Goal: Task Accomplishment & Management: Manage account settings

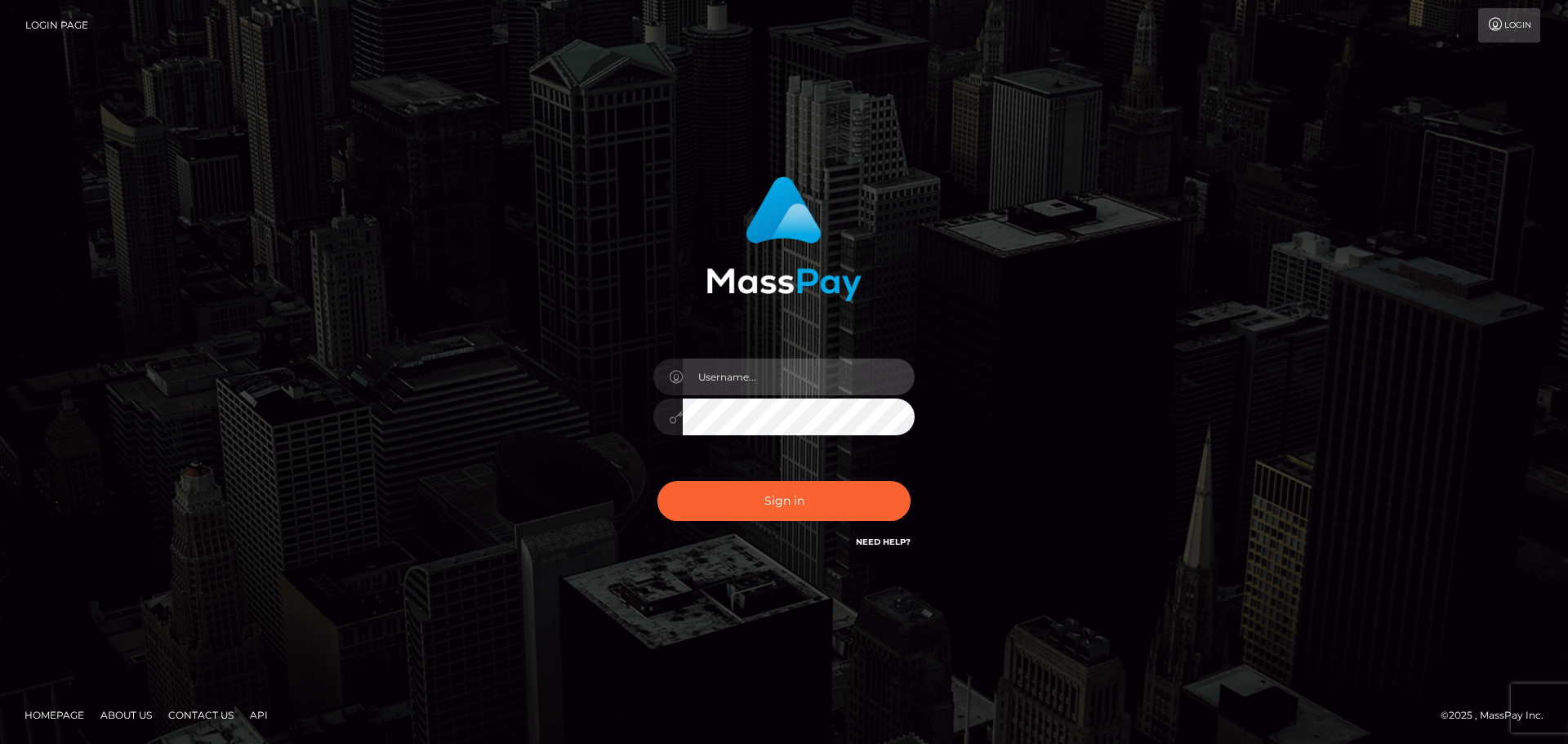
click at [731, 385] on input "text" at bounding box center [799, 376] width 232 height 37
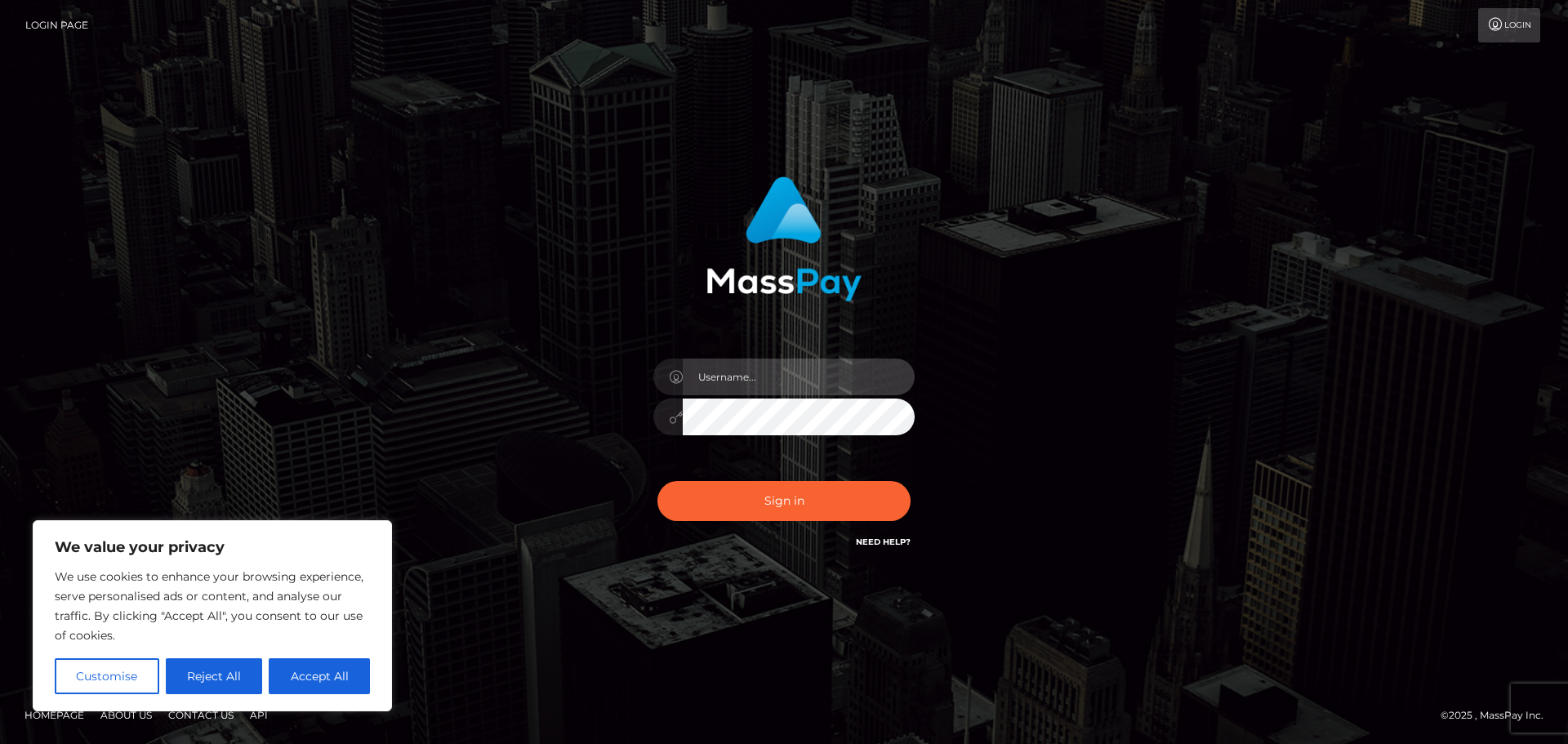
type input "[EMAIL_ADDRESS][DOMAIN_NAME]"
click at [658, 481] on button "Sign in" at bounding box center [784, 500] width 253 height 40
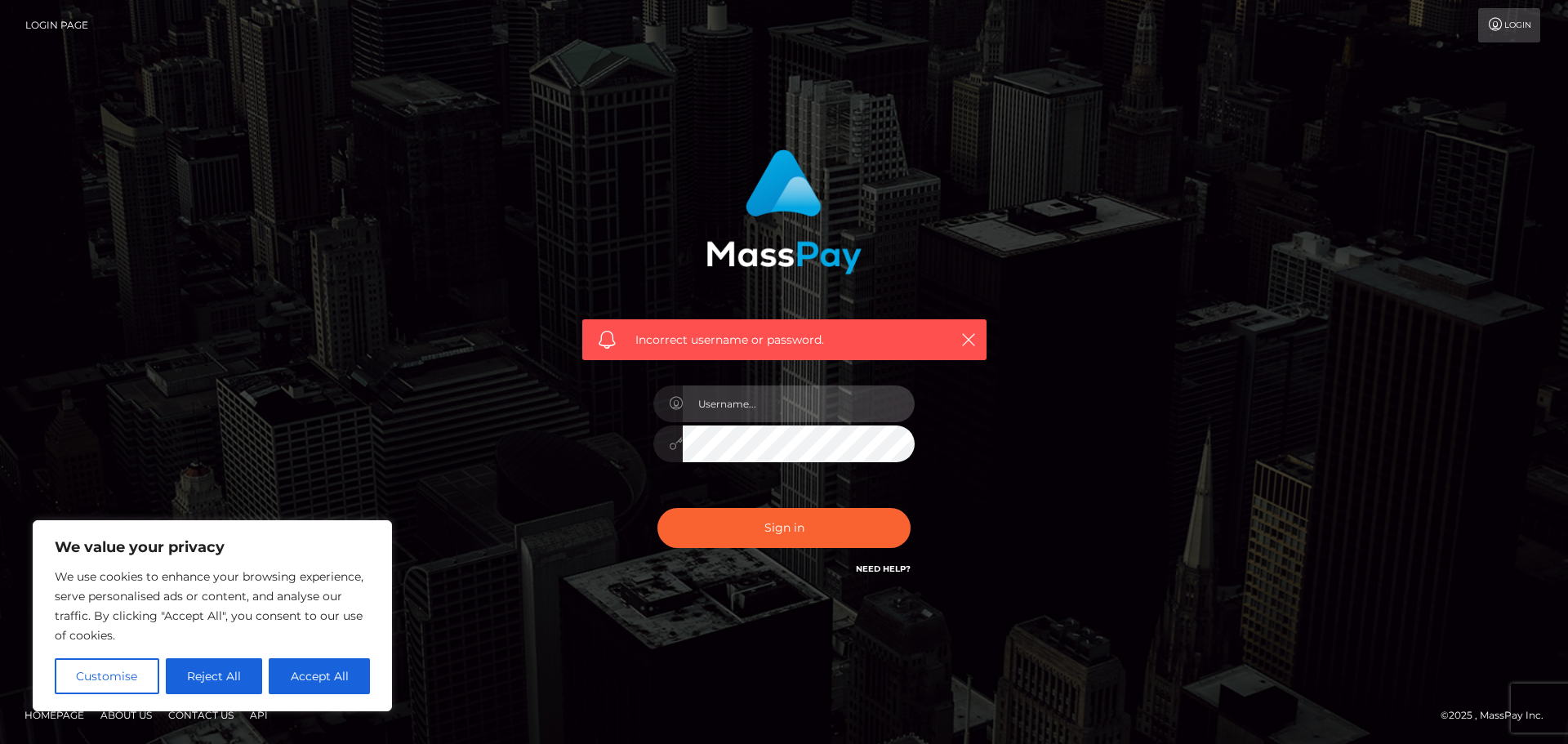
drag, startPoint x: 0, startPoint y: 0, endPoint x: 791, endPoint y: 421, distance: 896.1
click at [793, 421] on input "text" at bounding box center [799, 403] width 232 height 37
type input "thederpduchess"
click at [792, 415] on input "thederpduchess" at bounding box center [799, 403] width 232 height 37
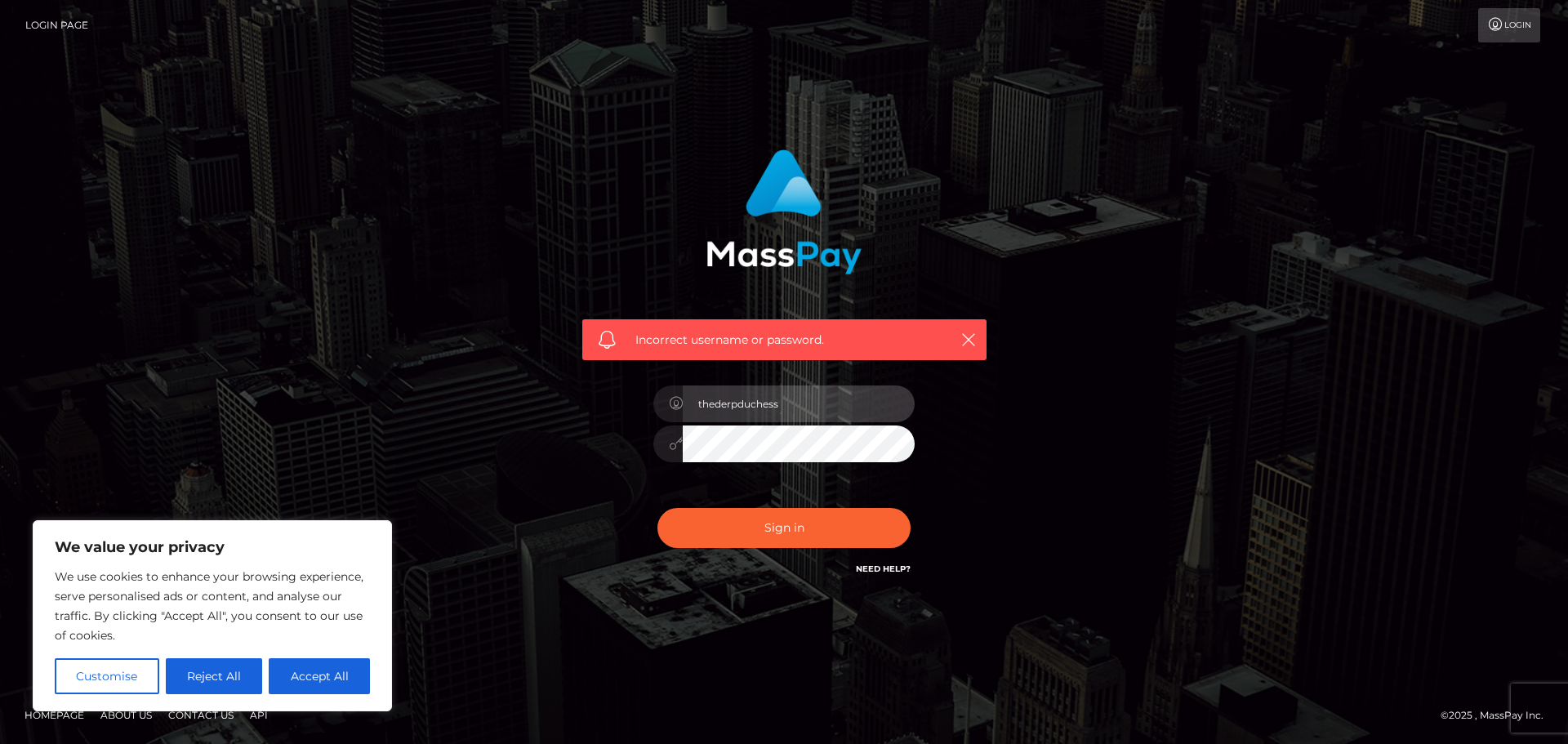
click at [792, 415] on input "thederpduchess" at bounding box center [799, 403] width 232 height 37
type input "[EMAIL_ADDRESS][DOMAIN_NAME]"
click at [658, 508] on button "Sign in" at bounding box center [784, 527] width 253 height 40
click at [744, 418] on input "text" at bounding box center [799, 403] width 232 height 37
type input "[EMAIL_ADDRESS][DOMAIN_NAME]"
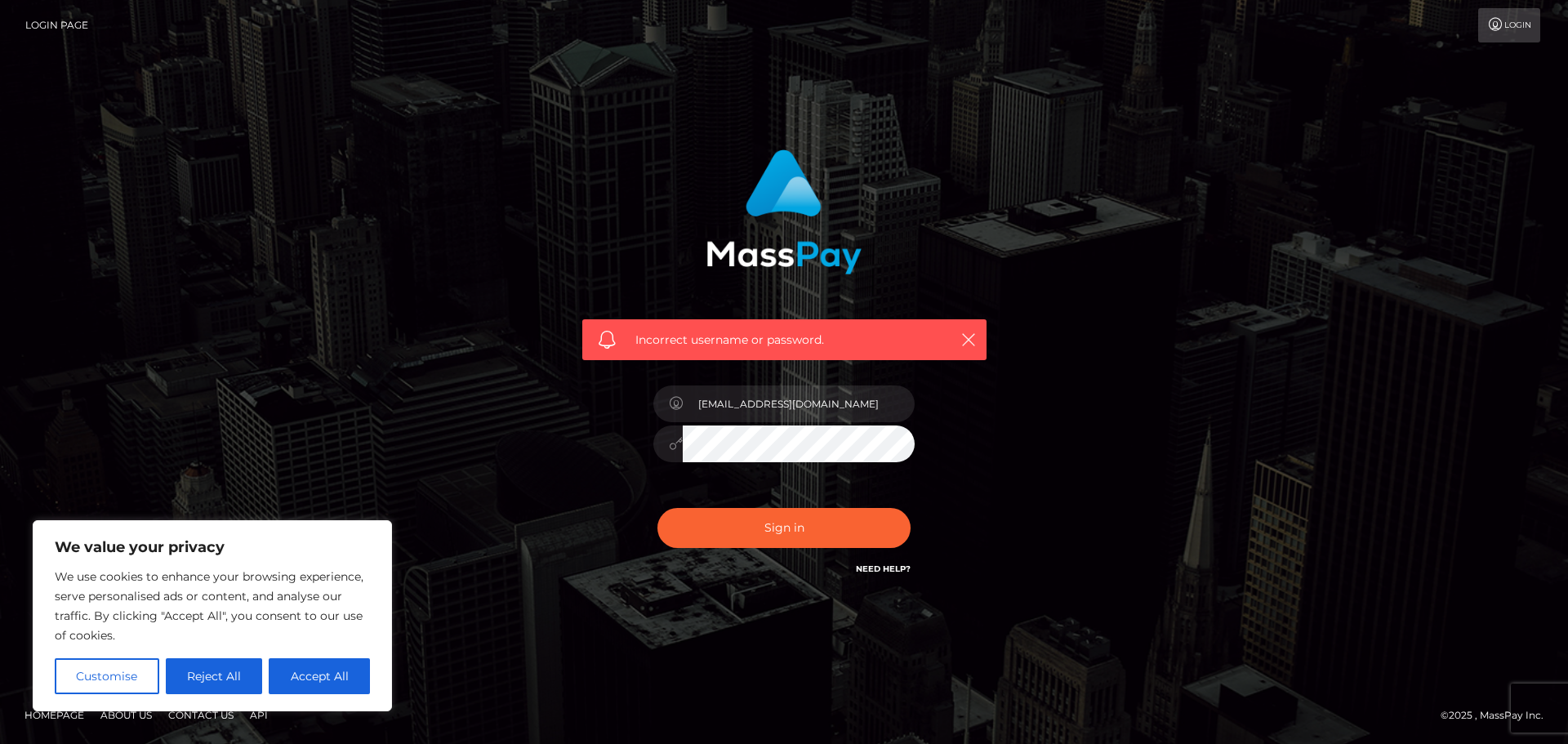
click at [658, 508] on button "Sign in" at bounding box center [784, 527] width 253 height 40
click at [778, 405] on input "text" at bounding box center [799, 403] width 232 height 37
type input "[EMAIL_ADDRESS][DOMAIN_NAME]"
click at [658, 508] on button "Sign in" at bounding box center [784, 527] width 253 height 40
click at [789, 412] on input "text" at bounding box center [799, 403] width 232 height 37
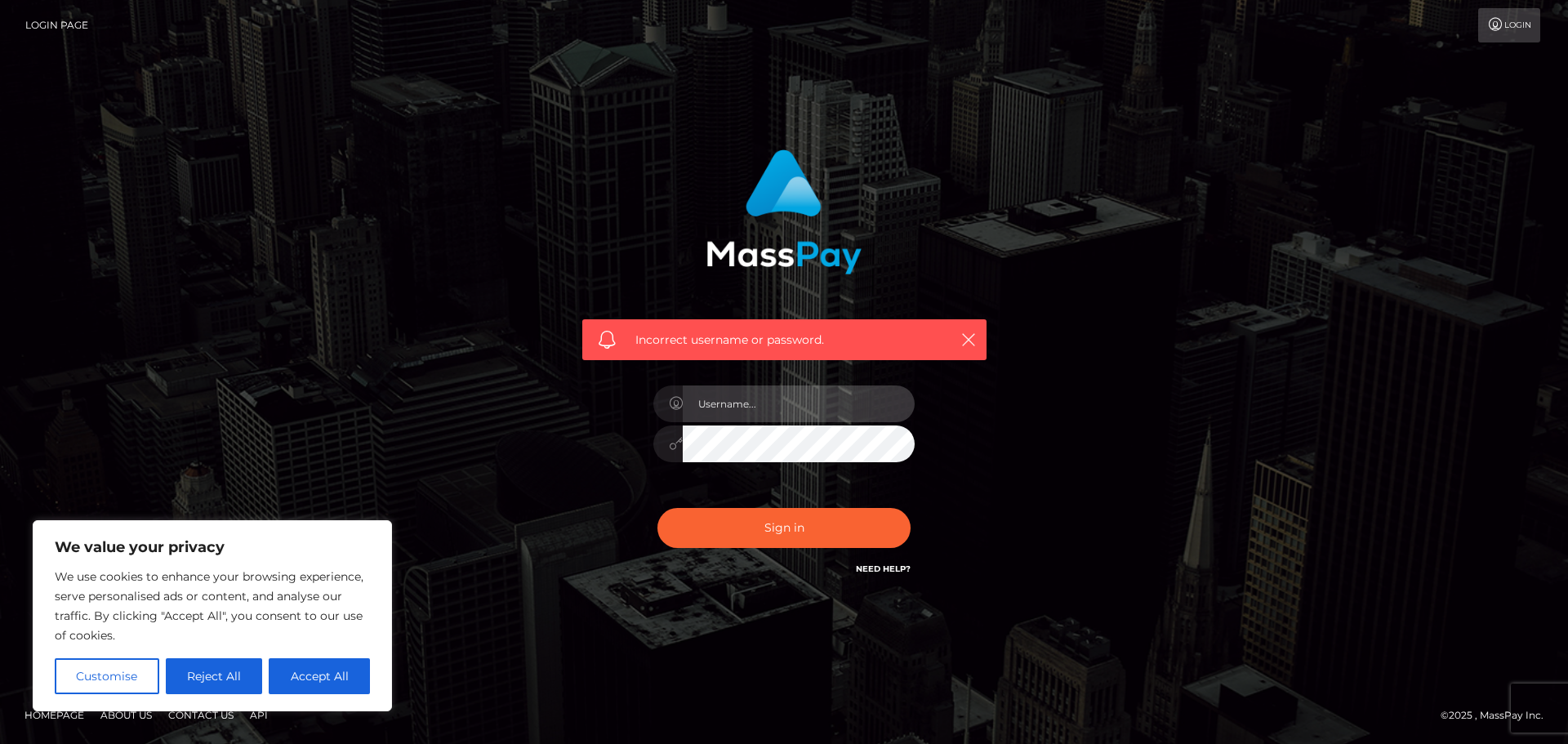
type input "[EMAIL_ADDRESS][DOMAIN_NAME]"
click at [658, 508] on button "Sign in" at bounding box center [784, 527] width 253 height 40
click at [800, 419] on input "text" at bounding box center [799, 403] width 232 height 37
type input "[EMAIL_ADDRESS][DOMAIN_NAME]"
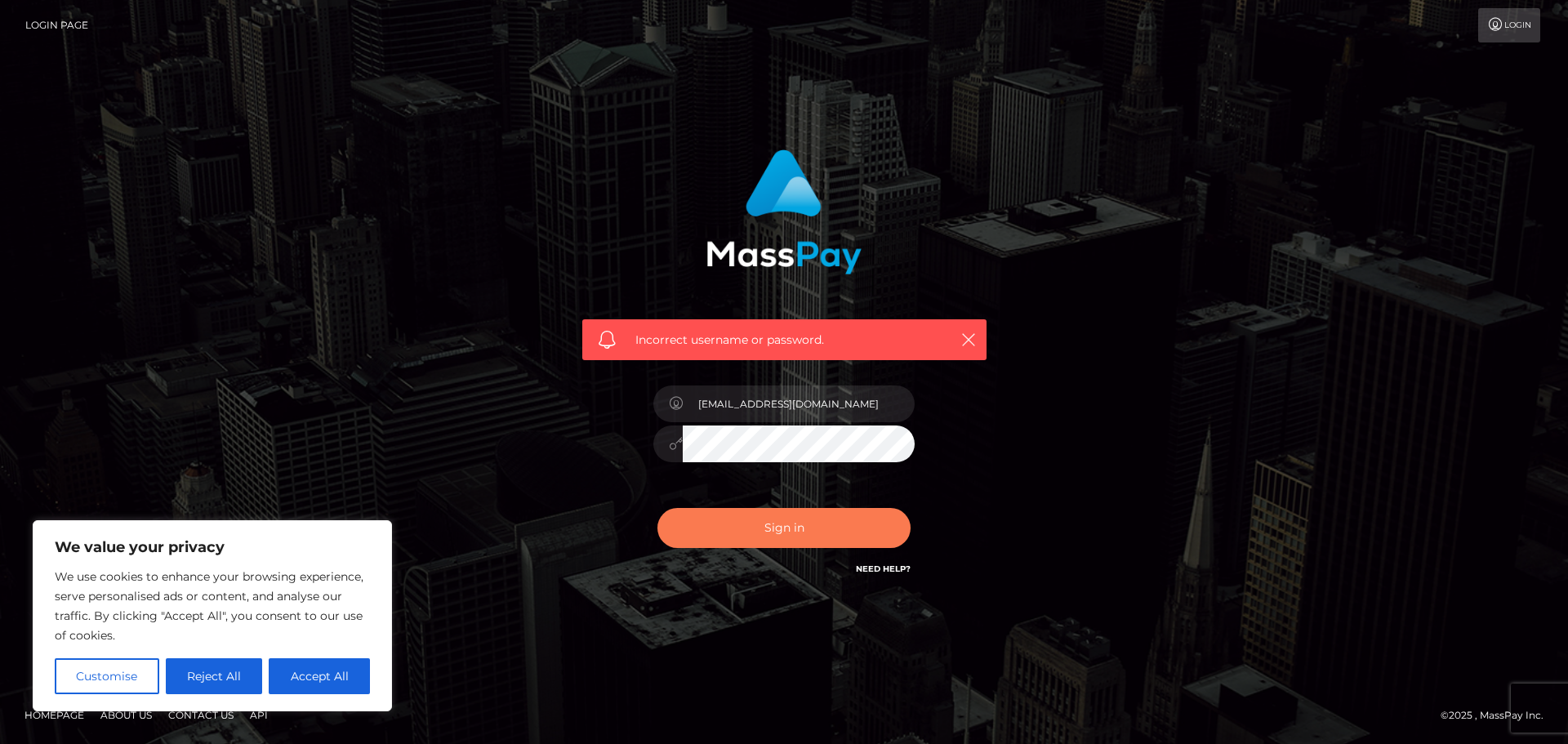
click at [801, 526] on button "Sign in" at bounding box center [784, 527] width 253 height 40
click at [812, 471] on div at bounding box center [784, 435] width 286 height 125
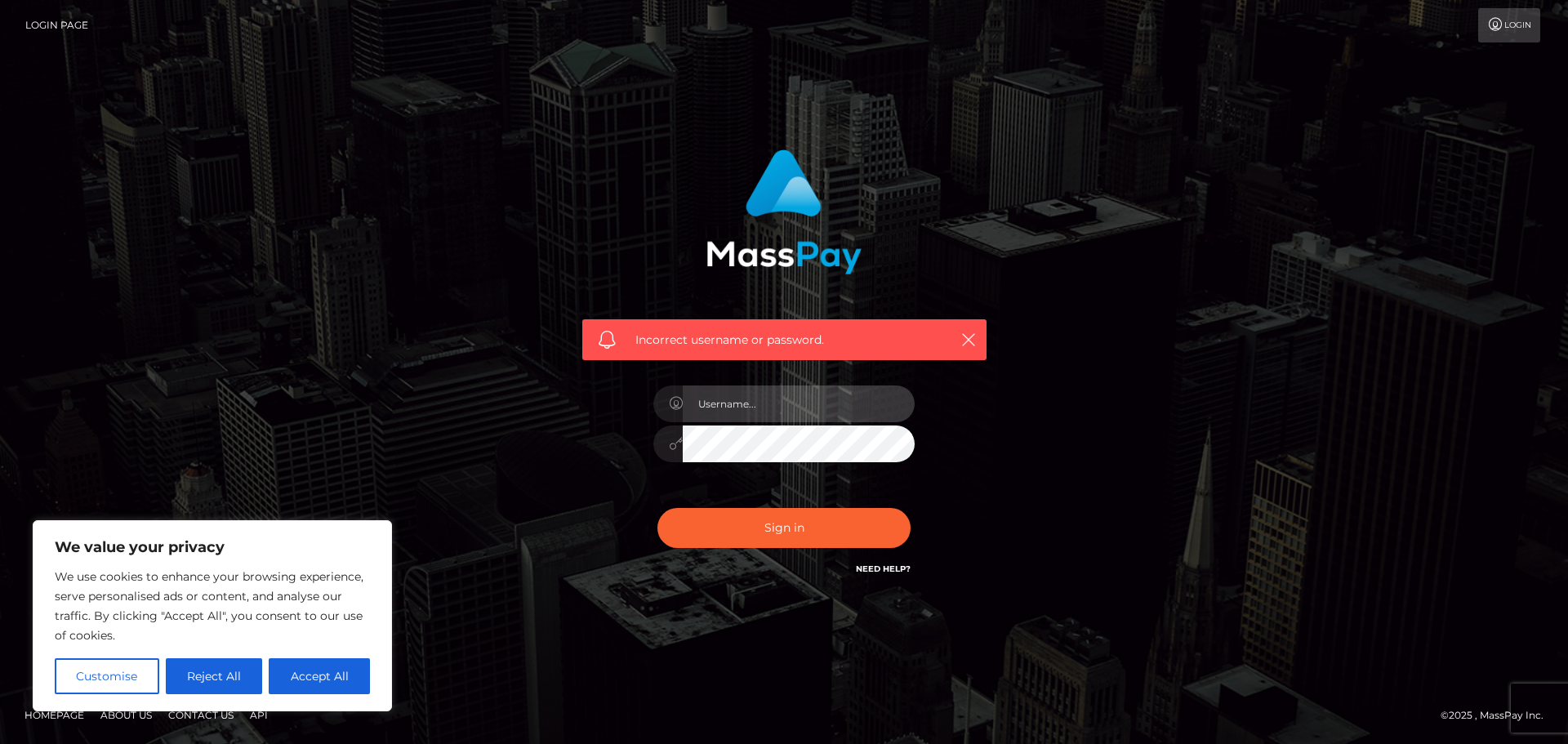
click at [790, 406] on input "text" at bounding box center [799, 403] width 232 height 37
type input "[EMAIL_ADDRESS][DOMAIN_NAME]"
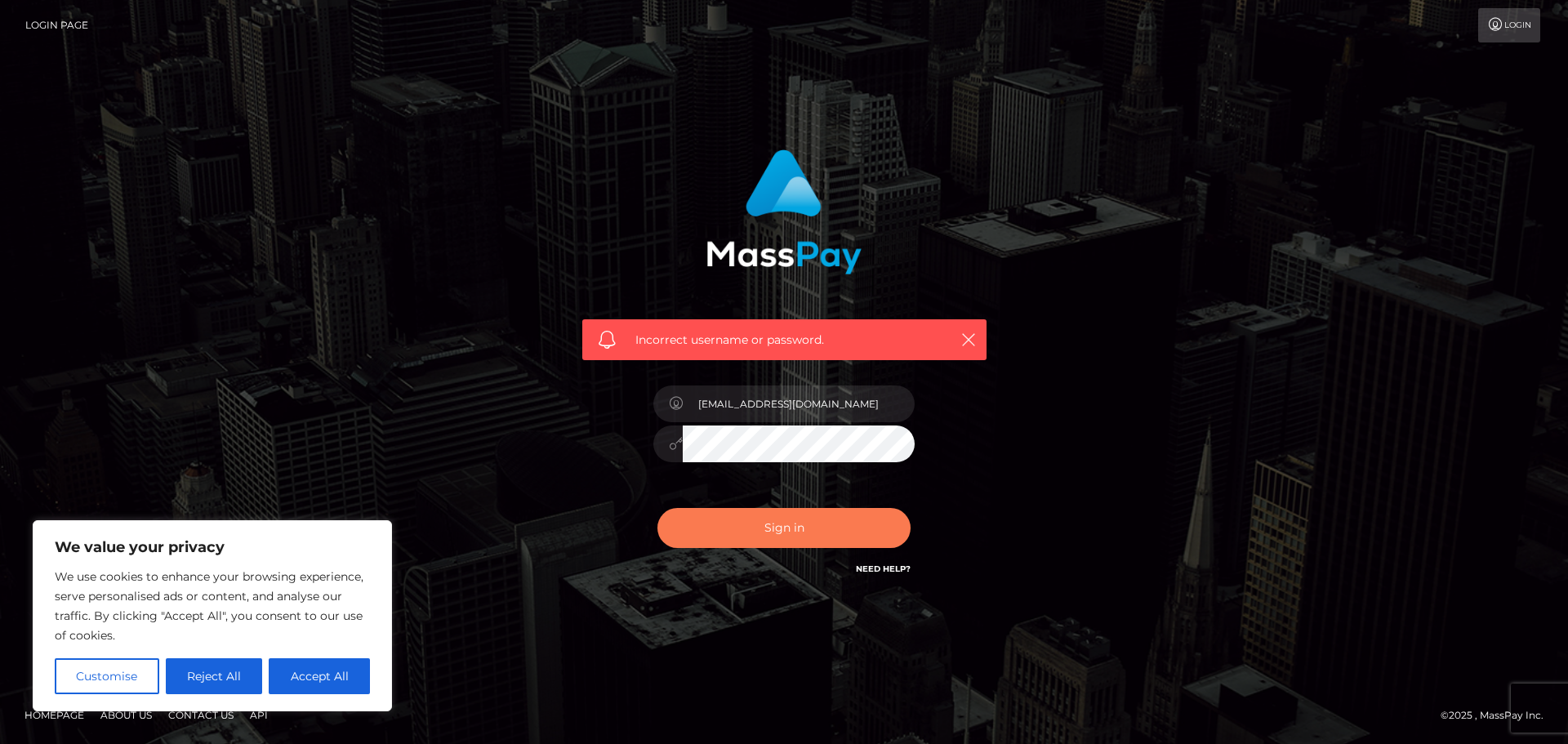
click at [785, 531] on button "Sign in" at bounding box center [784, 527] width 253 height 40
click at [868, 571] on link "Need Help?" at bounding box center [883, 569] width 55 height 11
click at [1499, 30] on icon at bounding box center [1495, 24] width 17 height 13
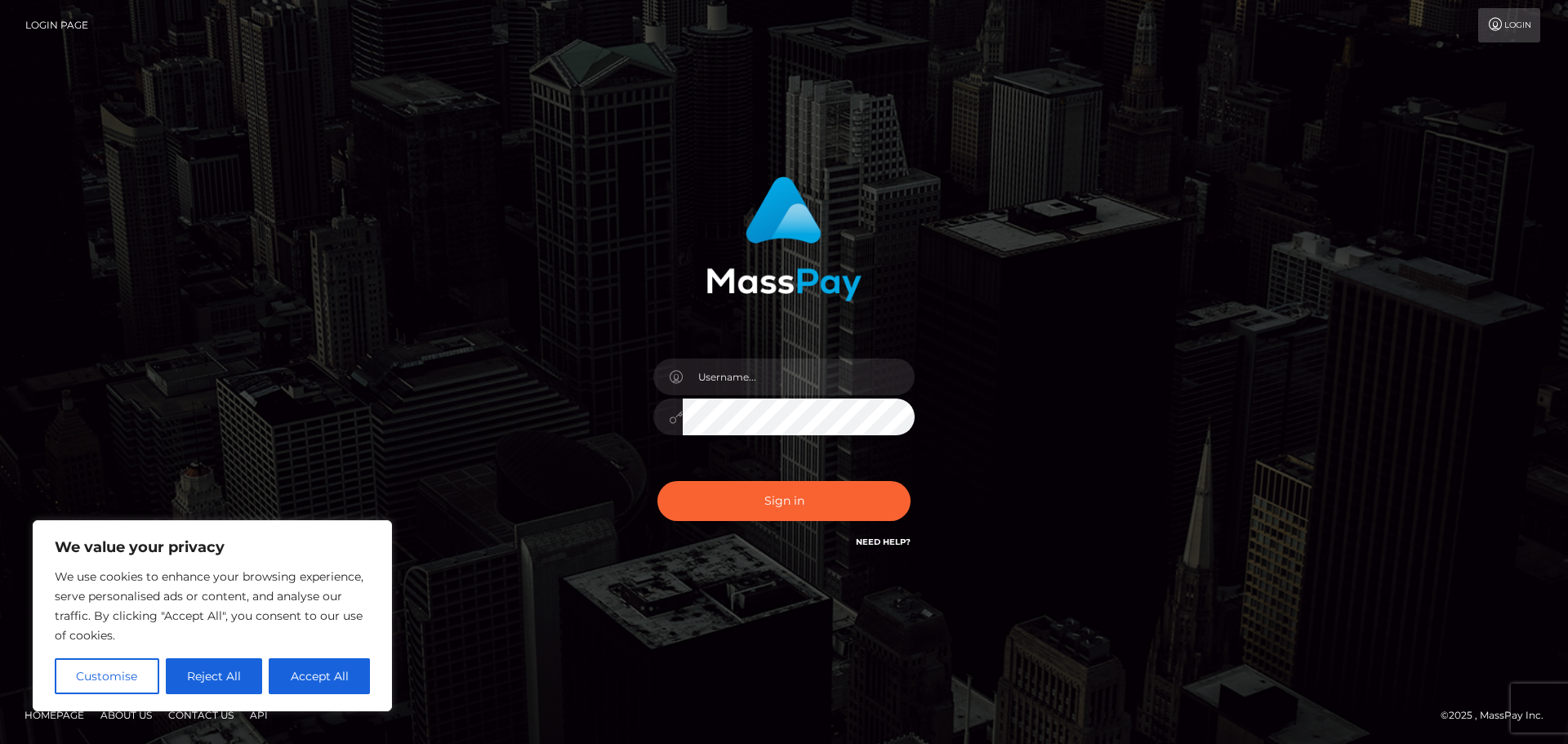
drag, startPoint x: 831, startPoint y: 347, endPoint x: 821, endPoint y: 369, distance: 24.2
click at [821, 369] on div at bounding box center [784, 408] width 286 height 125
click at [821, 369] on input "text" at bounding box center [799, 376] width 232 height 37
type input "[EMAIL_ADDRESS][DOMAIN_NAME]"
drag, startPoint x: 286, startPoint y: 678, endPoint x: 296, endPoint y: 677, distance: 10.0
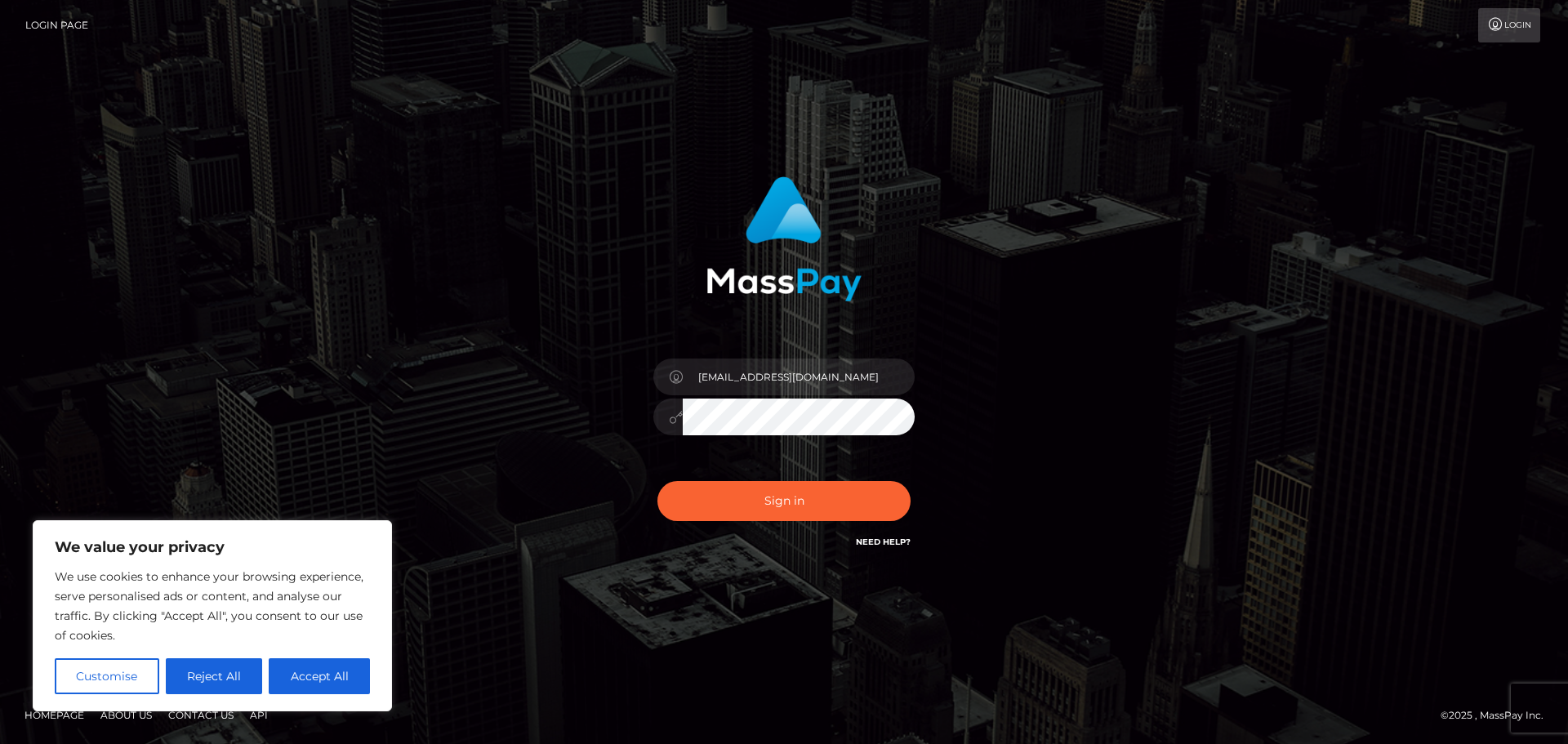
click at [290, 678] on button "Accept All" at bounding box center [319, 677] width 102 height 36
checkbox input "true"
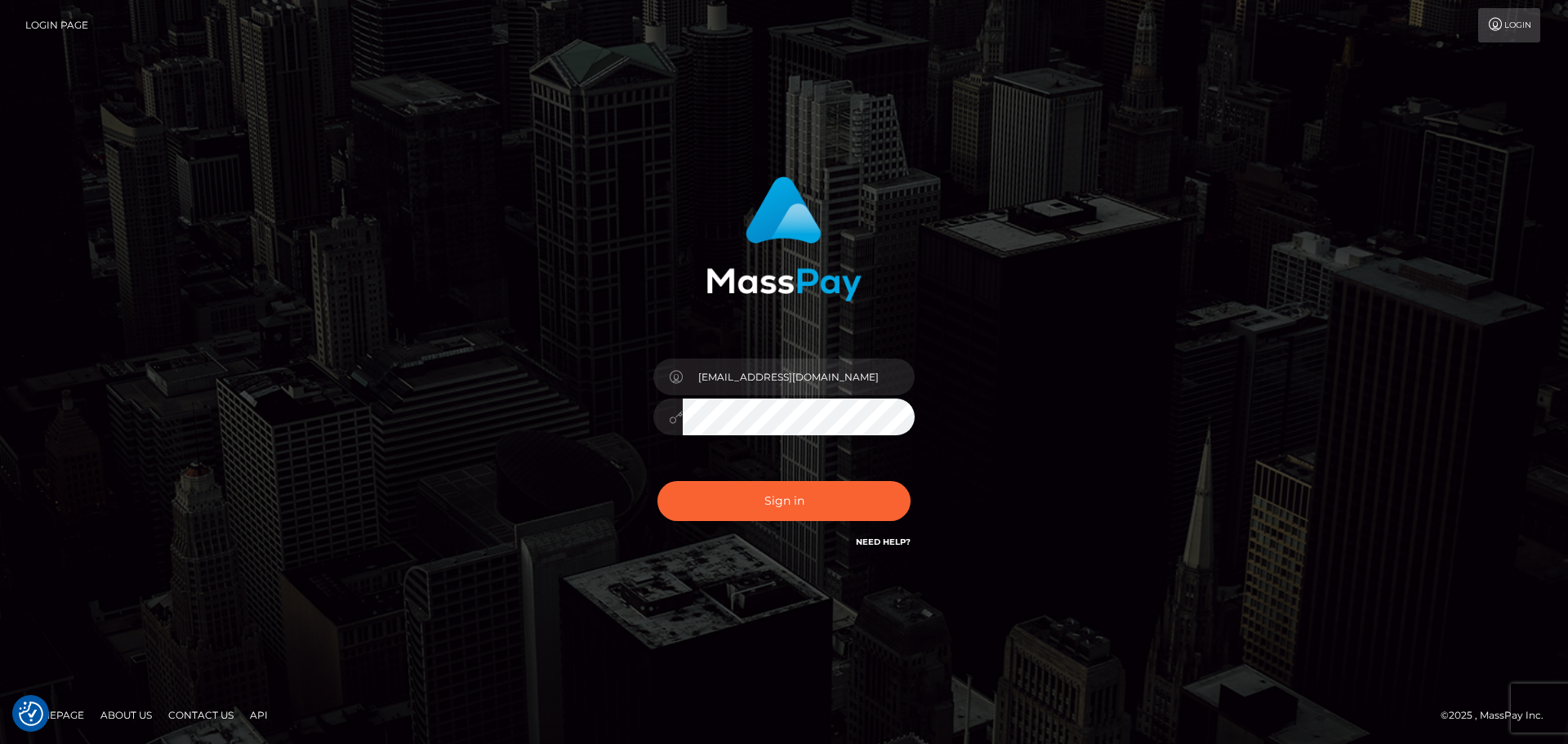
click at [658, 481] on button "Sign in" at bounding box center [784, 500] width 253 height 40
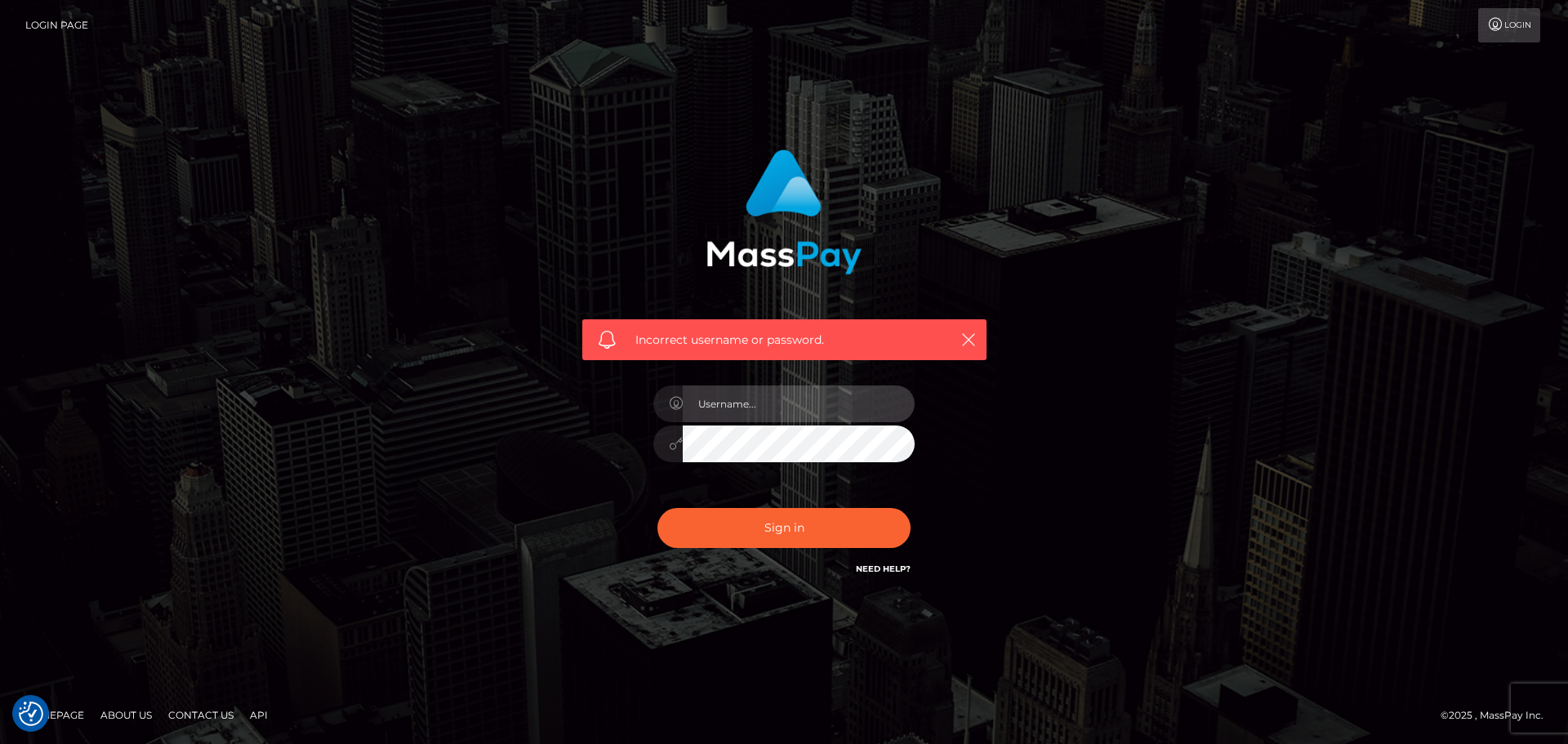
click at [786, 408] on input "text" at bounding box center [799, 403] width 232 height 37
type input "[EMAIL_ADDRESS][DOMAIN_NAME]"
